Goal: Task Accomplishment & Management: Complete application form

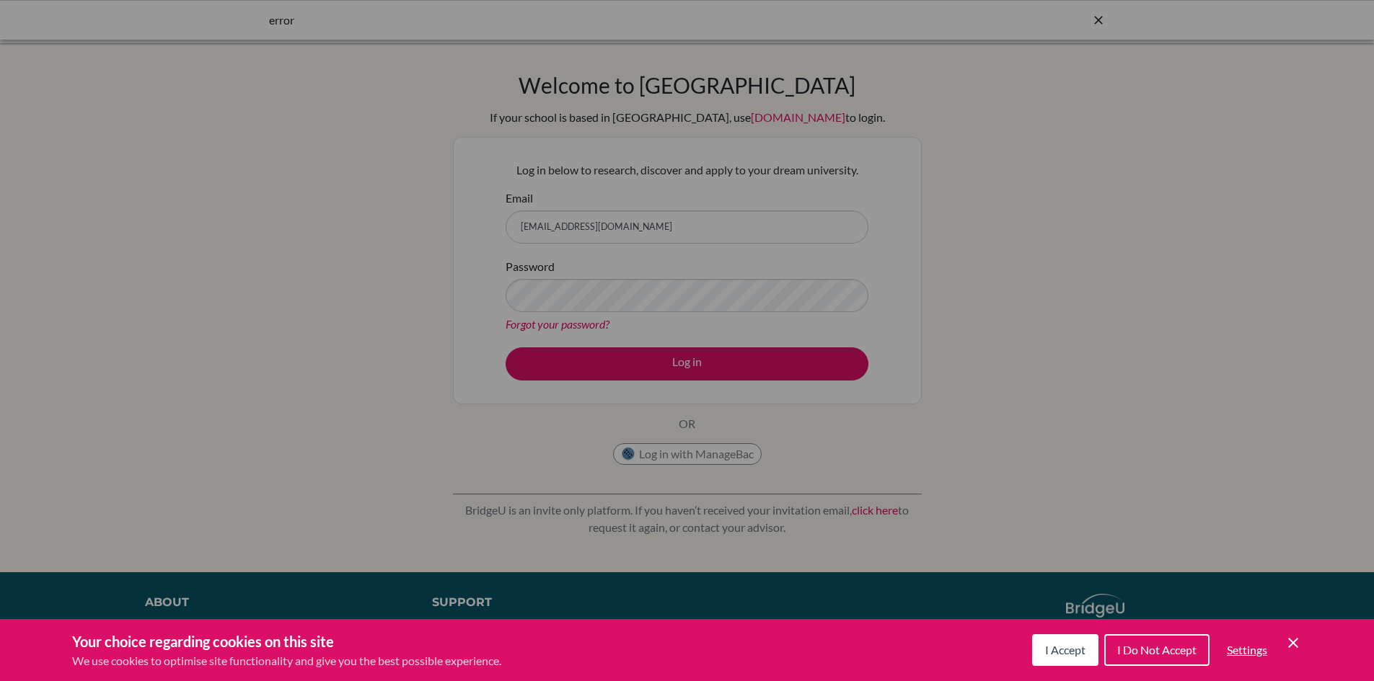
click at [1291, 642] on icon "Cookie Control Close Icon" at bounding box center [1292, 643] width 17 height 17
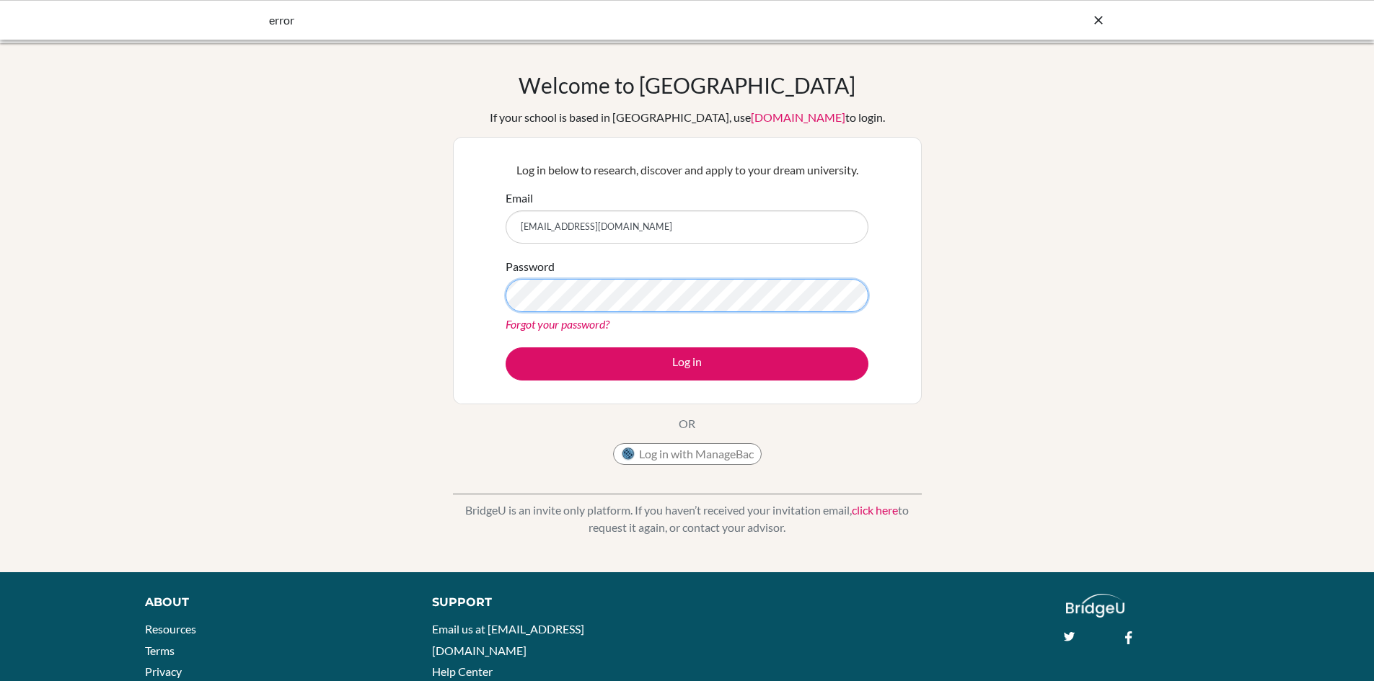
click at [505, 348] on button "Log in" at bounding box center [686, 364] width 363 height 33
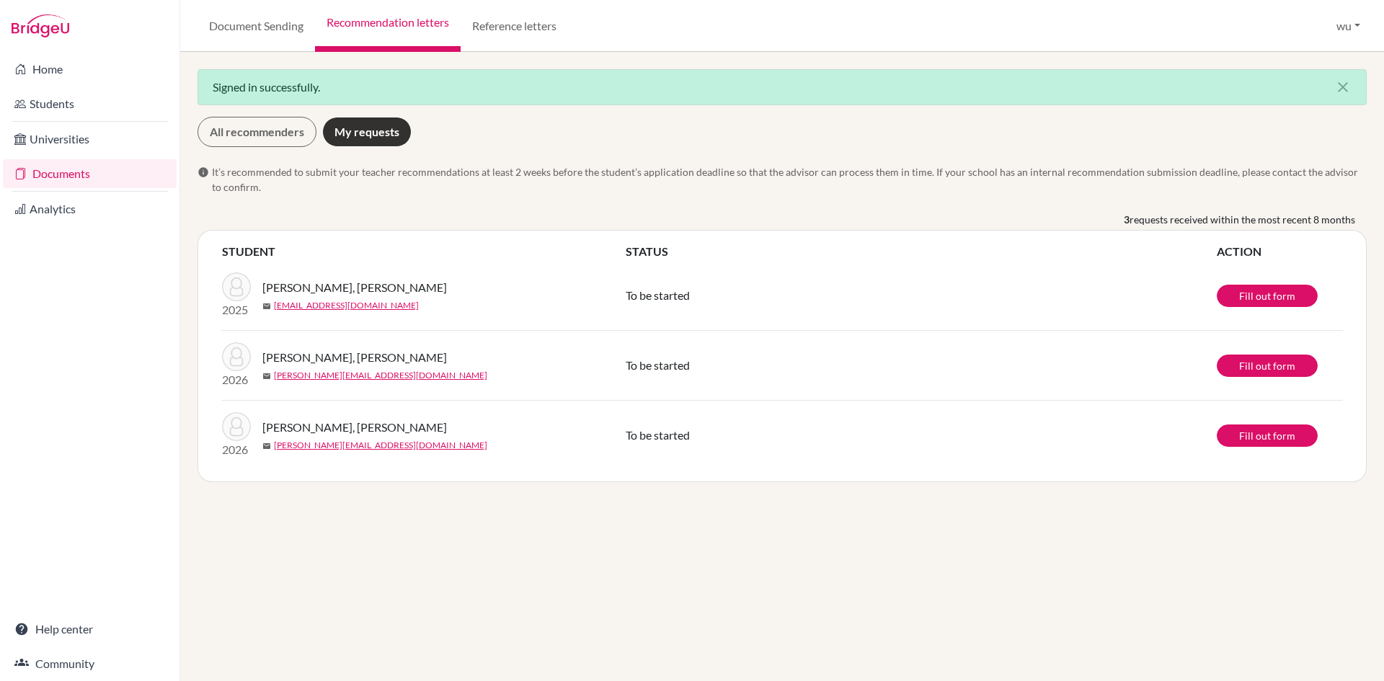
click at [829, 191] on span "It’s recommended to submit your teacher recommendations at least 2 weeks before…" at bounding box center [789, 179] width 1155 height 30
click at [461, 221] on div "3 requests received within the most recent 8 months" at bounding box center [783, 221] width 1170 height 18
click at [625, 498] on div "Signed in successfully. close All recommenders My requests info It’s recommende…" at bounding box center [782, 367] width 1204 height 630
click at [1288, 445] on link "Fill out form" at bounding box center [1267, 436] width 101 height 22
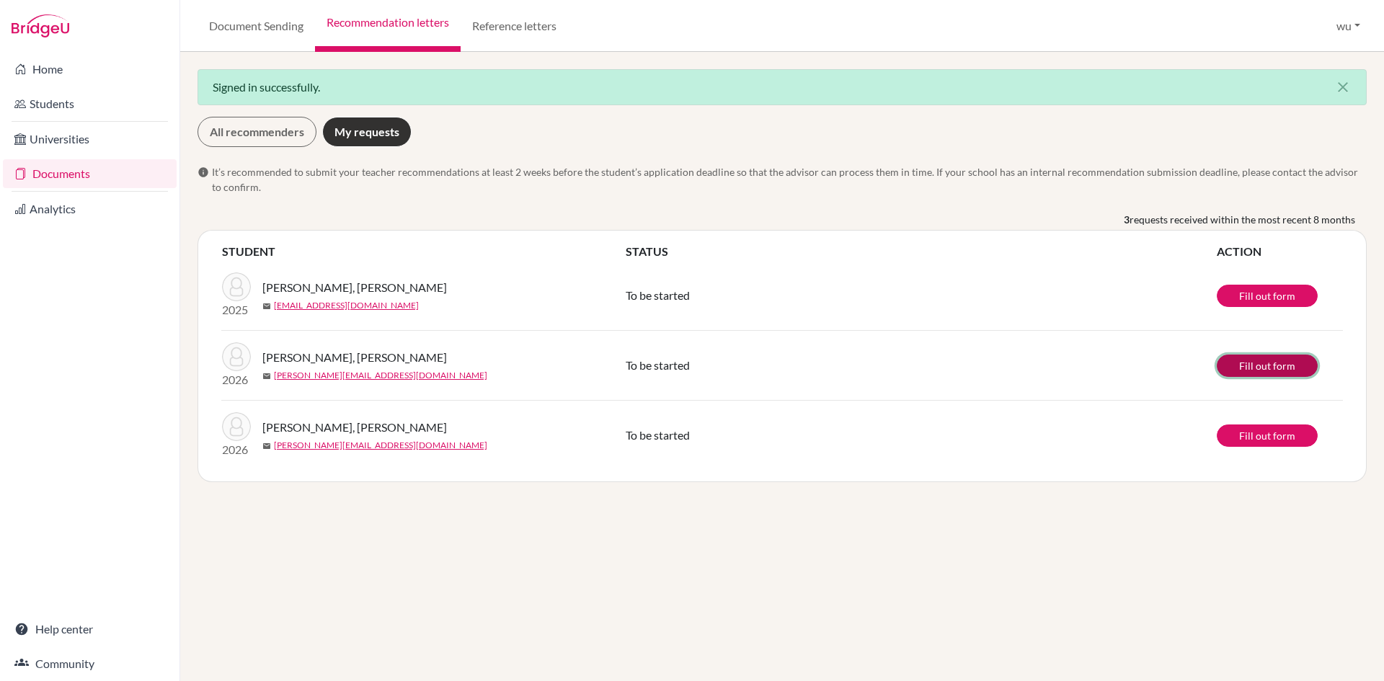
click at [1303, 369] on link "Fill out form" at bounding box center [1267, 366] width 101 height 22
click at [978, 513] on div "Signed in successfully. close All recommenders My requests info It’s recommende…" at bounding box center [782, 367] width 1204 height 630
click at [1247, 437] on link "Fill out form" at bounding box center [1267, 436] width 101 height 22
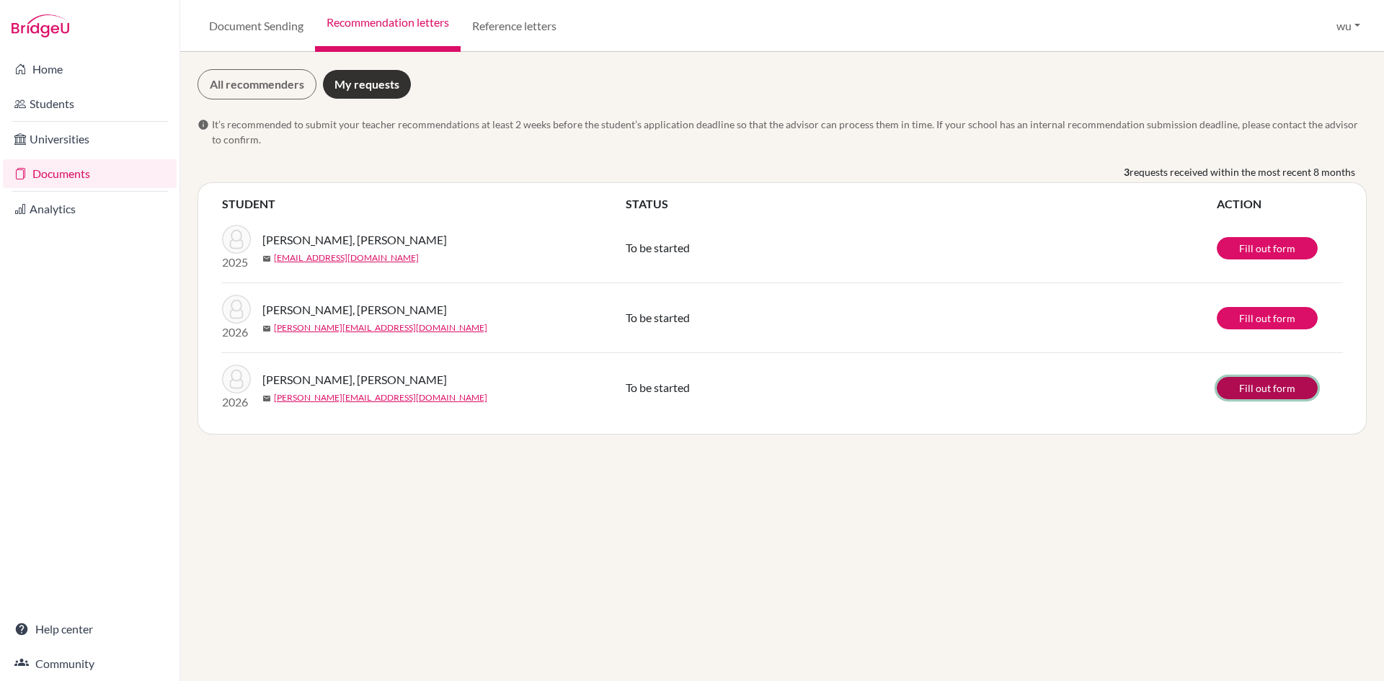
click at [1266, 395] on link "Fill out form" at bounding box center [1267, 388] width 101 height 22
